Goal: Task Accomplishment & Management: Manage account settings

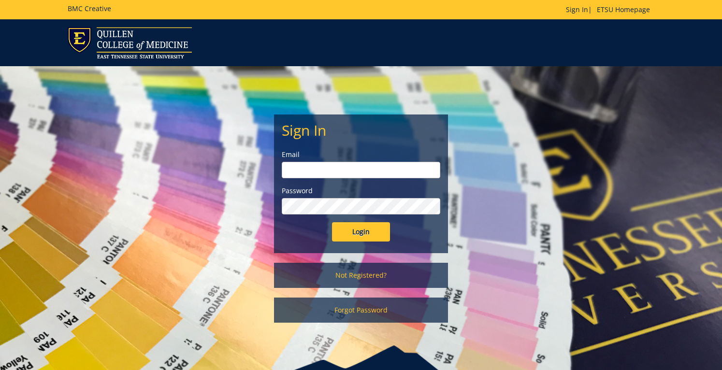
click at [313, 173] on input "email" at bounding box center [361, 170] width 159 height 16
type input "[EMAIL_ADDRESS][DOMAIN_NAME]"
click at [361, 225] on input "Login" at bounding box center [361, 231] width 58 height 19
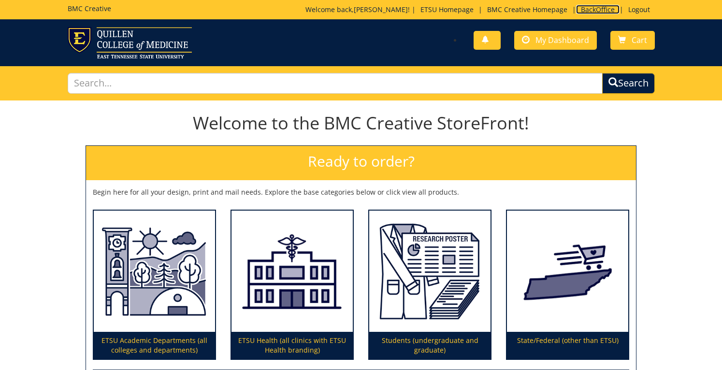
click at [584, 9] on link "BackOffice" at bounding box center [597, 9] width 43 height 9
